Goal: Information Seeking & Learning: Find specific fact

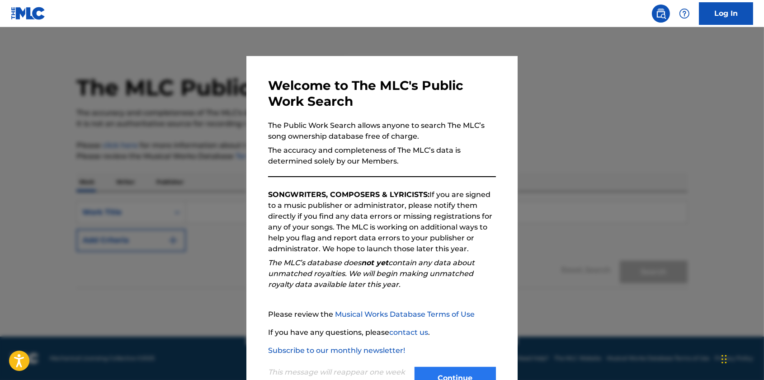
scroll to position [33, 0]
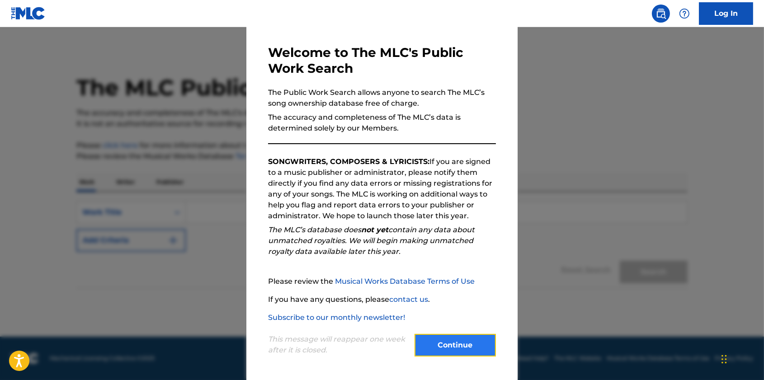
click at [444, 338] on button "Continue" at bounding box center [454, 345] width 81 height 23
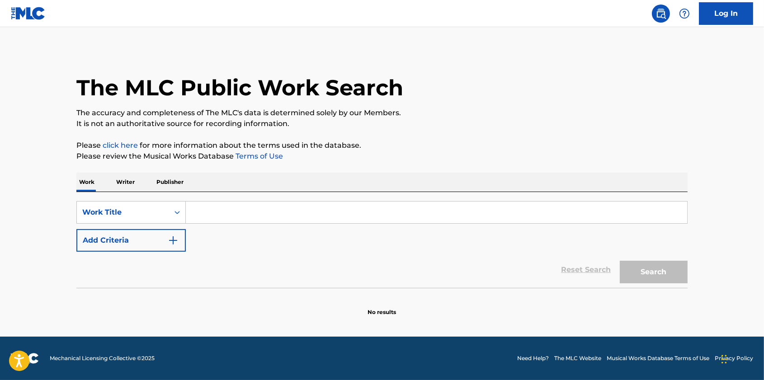
click at [224, 215] on input "Search Form" at bounding box center [436, 213] width 501 height 22
paste input "PRA FALAR A VERDADE"
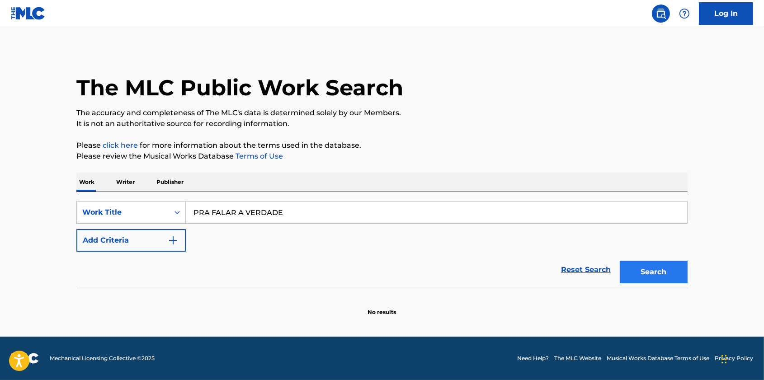
type input "PRA FALAR A VERDADE"
click at [636, 273] on button "Search" at bounding box center [653, 272] width 68 height 23
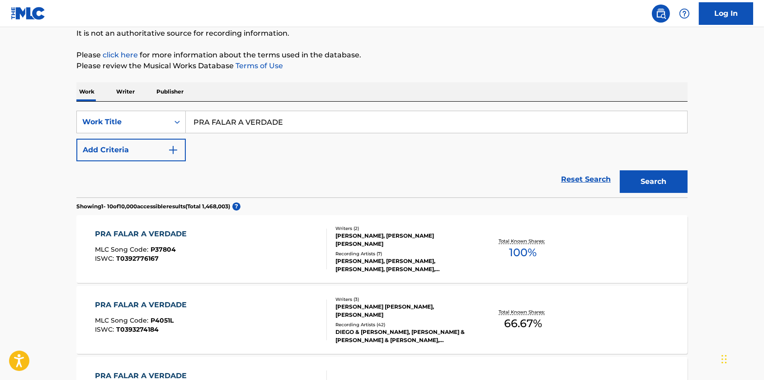
scroll to position [0, 0]
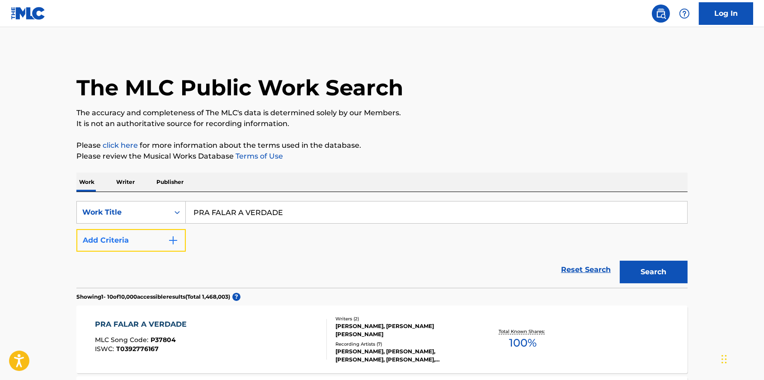
click at [129, 235] on button "Add Criteria" at bounding box center [130, 240] width 109 height 23
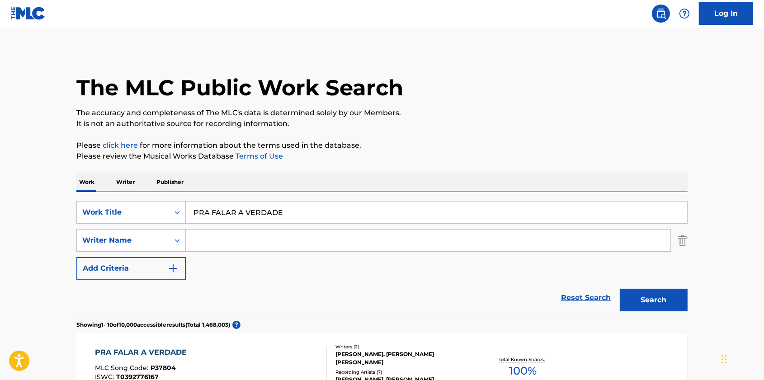
click at [207, 240] on input "Search Form" at bounding box center [428, 241] width 484 height 22
paste input "[PERSON_NAME]"
type input "[PERSON_NAME]"
click at [632, 294] on button "Search" at bounding box center [653, 300] width 68 height 23
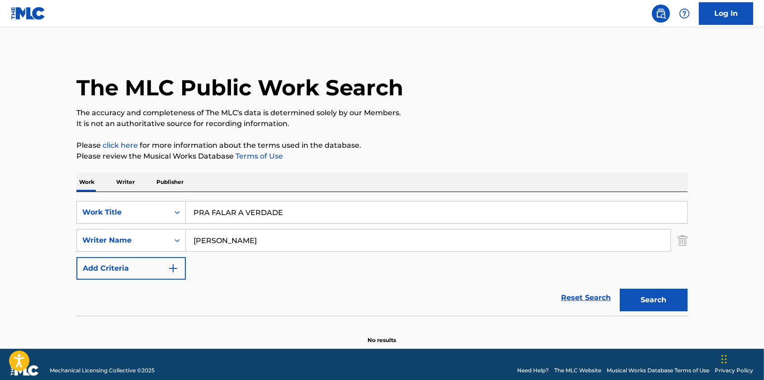
scroll to position [12, 0]
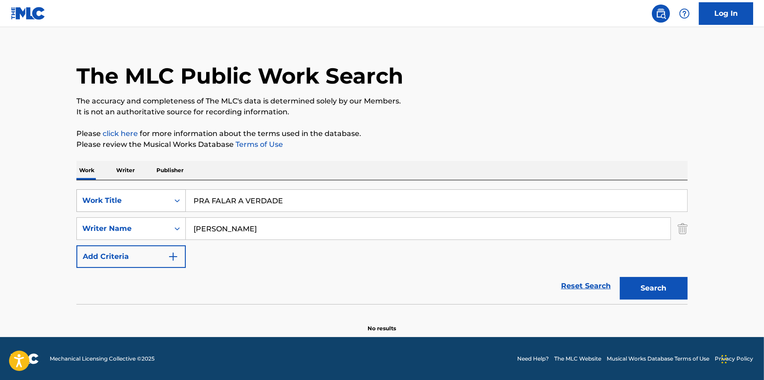
drag, startPoint x: 273, startPoint y: 200, endPoint x: 80, endPoint y: 200, distance: 192.9
click at [75, 198] on div "The MLC Public Work Search The accuracy and completeness of The MLC's data is d…" at bounding box center [382, 185] width 633 height 295
paste input "UNDER THE SEA"
type input "UNDER THE SEA"
drag, startPoint x: 261, startPoint y: 228, endPoint x: 136, endPoint y: 225, distance: 124.7
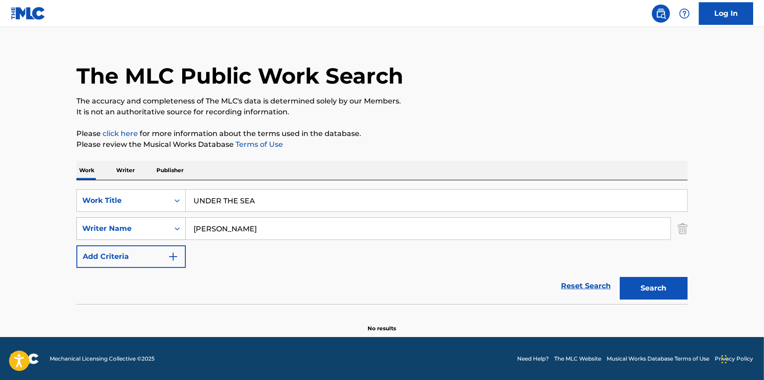
click at [136, 225] on div "SearchWithCriteria6b6c3d7a-397e-4e89-a70e-58245f5f47f8 Writer Name [PERSON_NAME]" at bounding box center [381, 228] width 611 height 23
paste input "[PERSON_NAME]"
type input "[PERSON_NAME]"
click at [645, 283] on button "Search" at bounding box center [653, 288] width 68 height 23
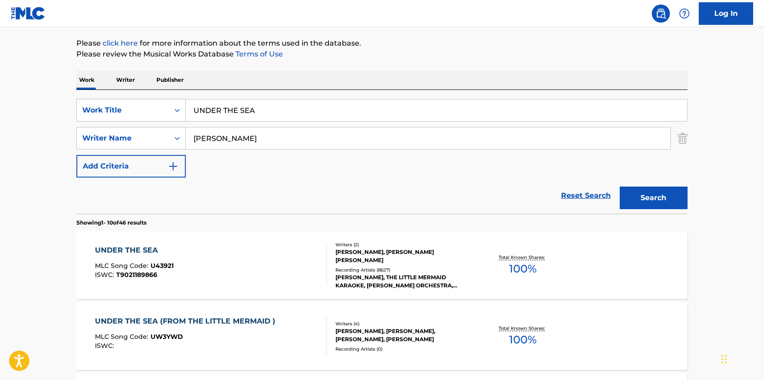
scroll to position [57, 0]
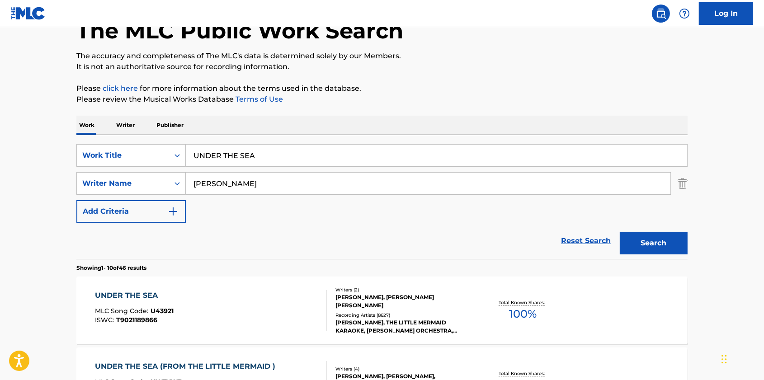
click at [126, 298] on div "UNDER THE SEA" at bounding box center [134, 295] width 79 height 11
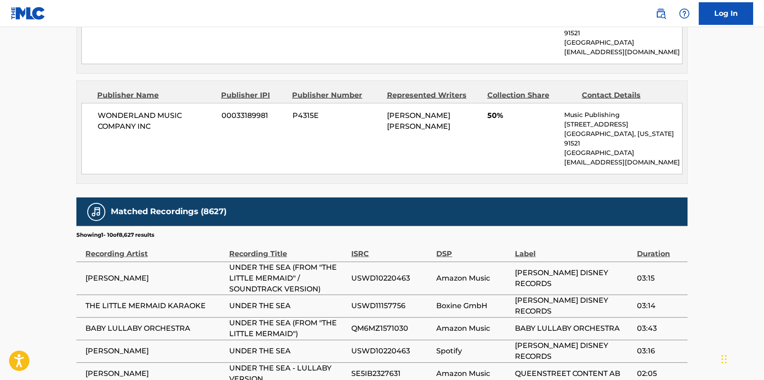
scroll to position [858, 0]
